Goal: Transaction & Acquisition: Purchase product/service

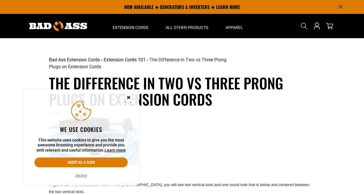
scroll to position [104, 0]
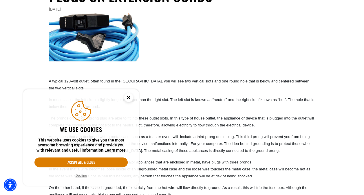
click at [129, 99] on circle "Cookie Consent" at bounding box center [128, 97] width 9 height 9
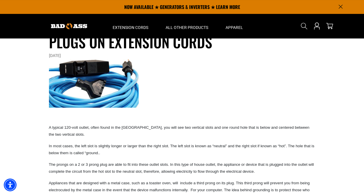
scroll to position [0, 0]
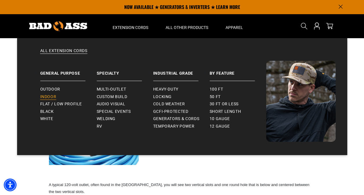
click at [50, 97] on span "Indoor" at bounding box center [48, 96] width 16 height 5
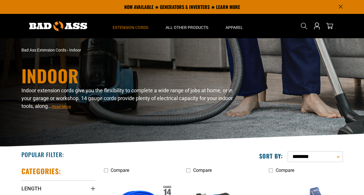
scroll to position [116, 0]
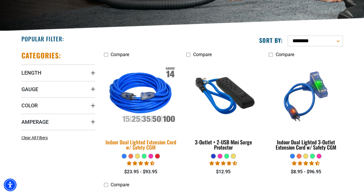
click at [151, 105] on img at bounding box center [140, 96] width 81 height 74
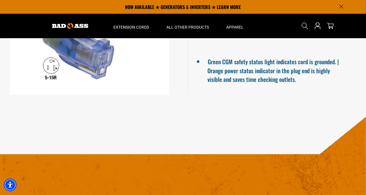
scroll to position [463, 0]
